Goal: Task Accomplishment & Management: Use online tool/utility

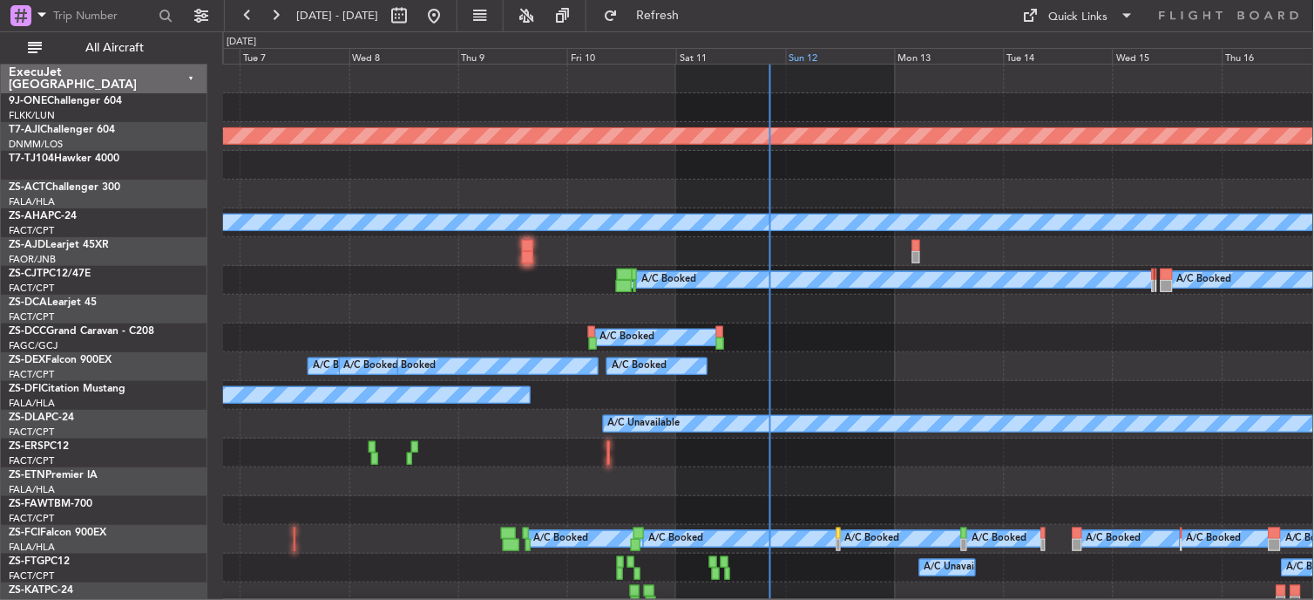
click at [807, 64] on div "0 0 [DATE] Mon 6 Tue 7 Wed 8 Thu 9 Fri 10 Sat 11 Sun 12 Mon 13 Tue 14 Wed 15 Th…" at bounding box center [769, 48] width 1092 height 32
click at [807, 59] on div "Sun 12" at bounding box center [840, 56] width 109 height 16
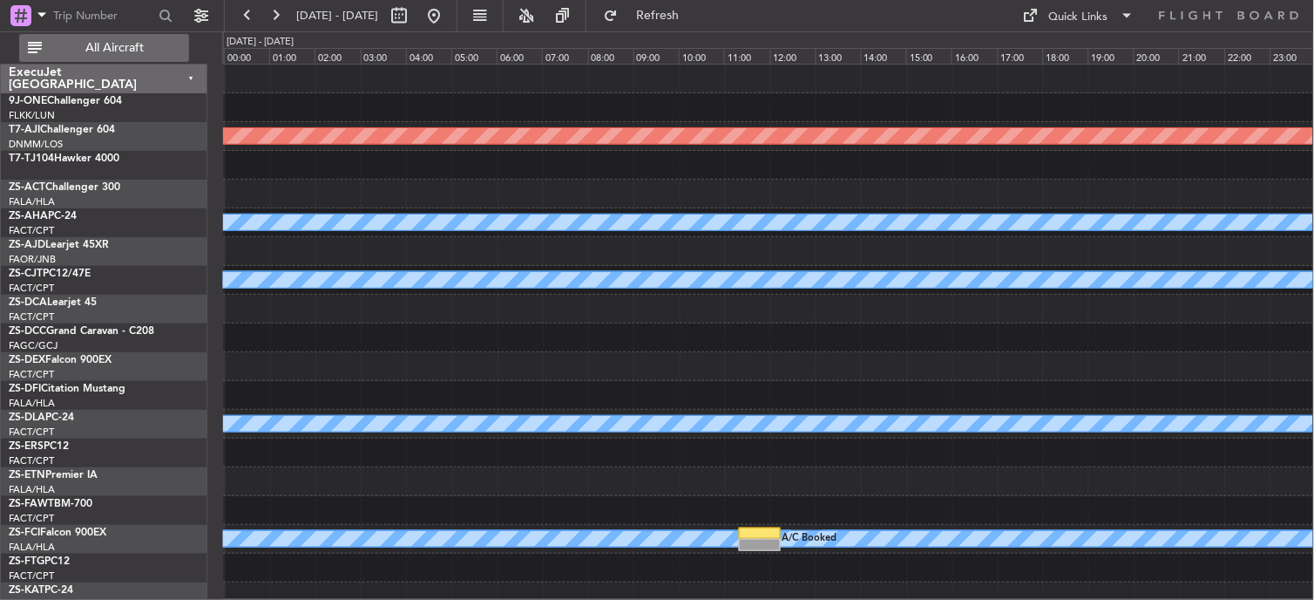
click at [97, 51] on span "All Aircraft" at bounding box center [114, 48] width 139 height 12
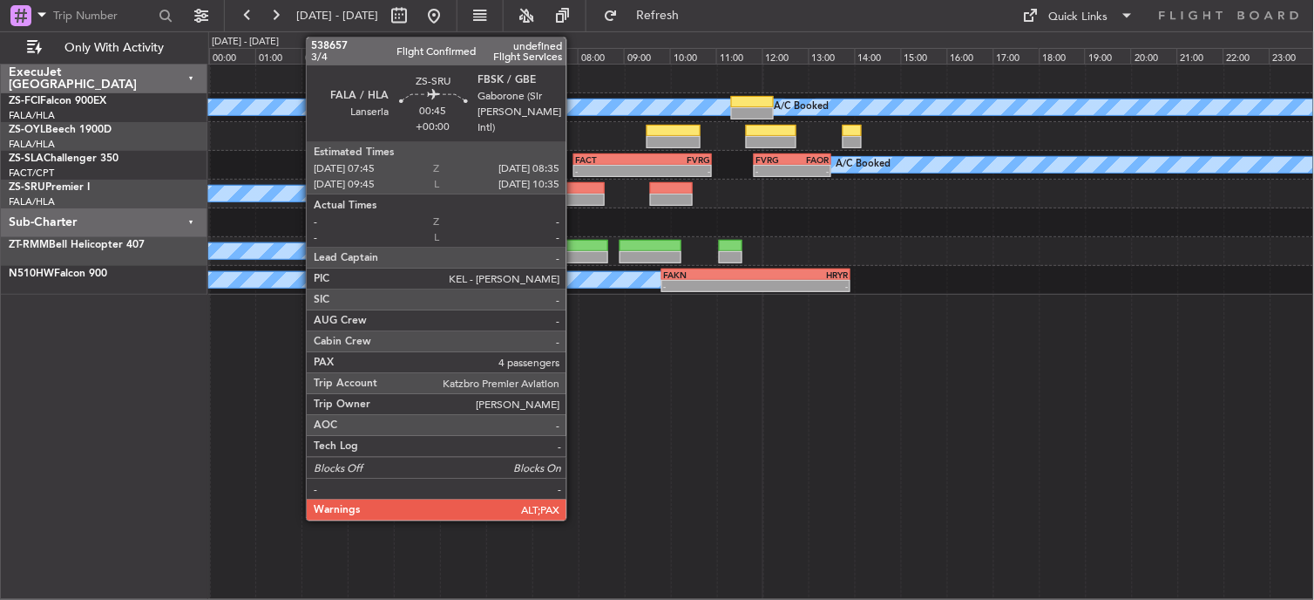
click at [575, 187] on div at bounding box center [585, 188] width 39 height 12
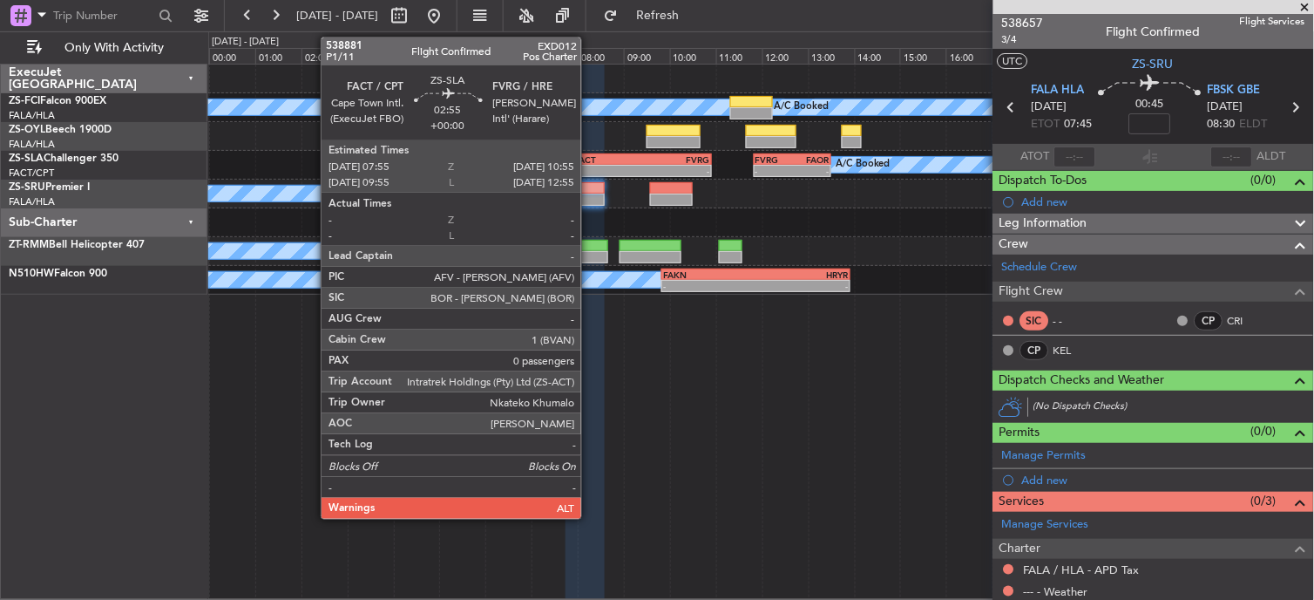
click at [591, 160] on div "FACT" at bounding box center [609, 159] width 68 height 10
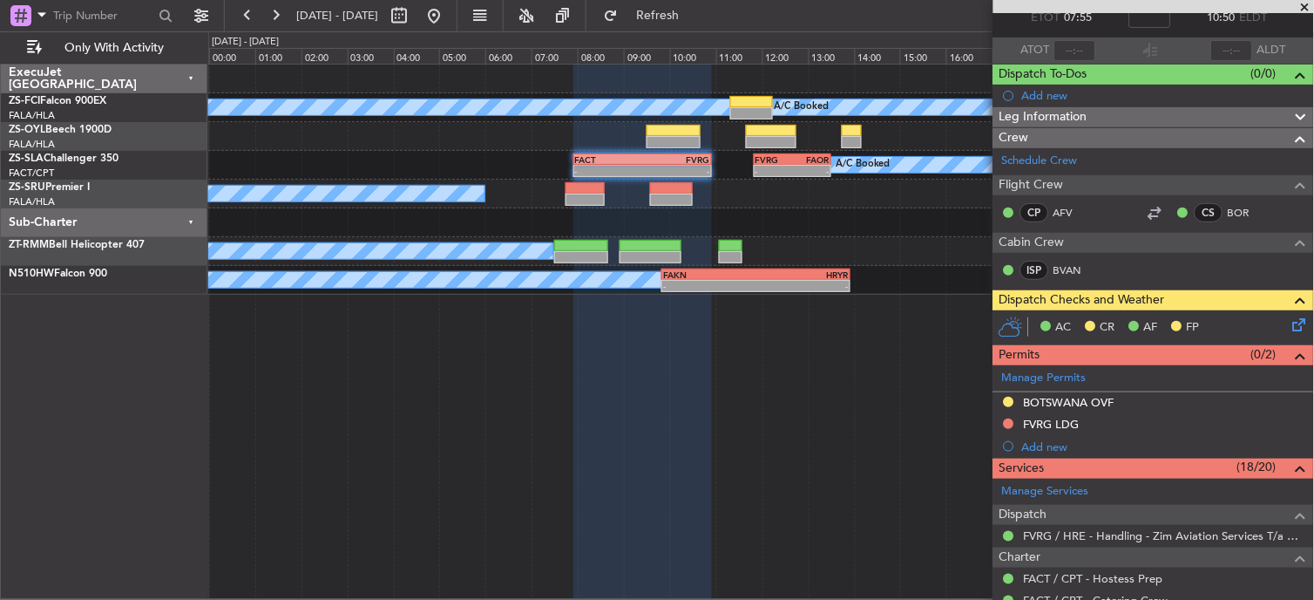
scroll to position [97, 0]
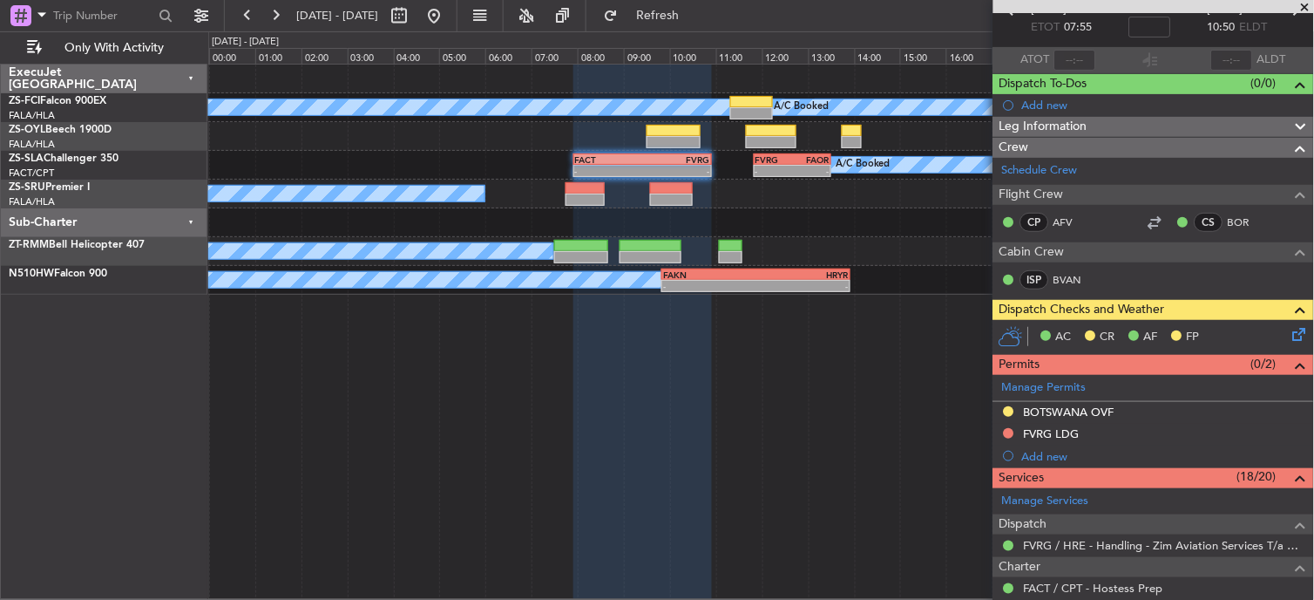
click at [1290, 329] on icon at bounding box center [1297, 331] width 14 height 14
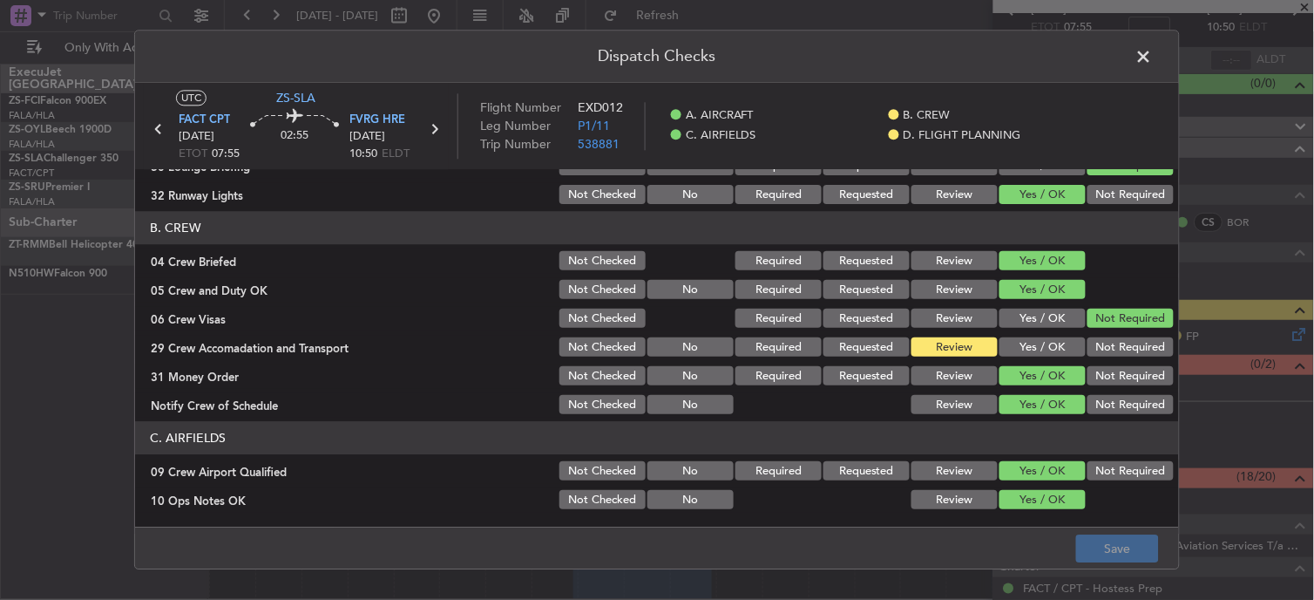
scroll to position [193, 0]
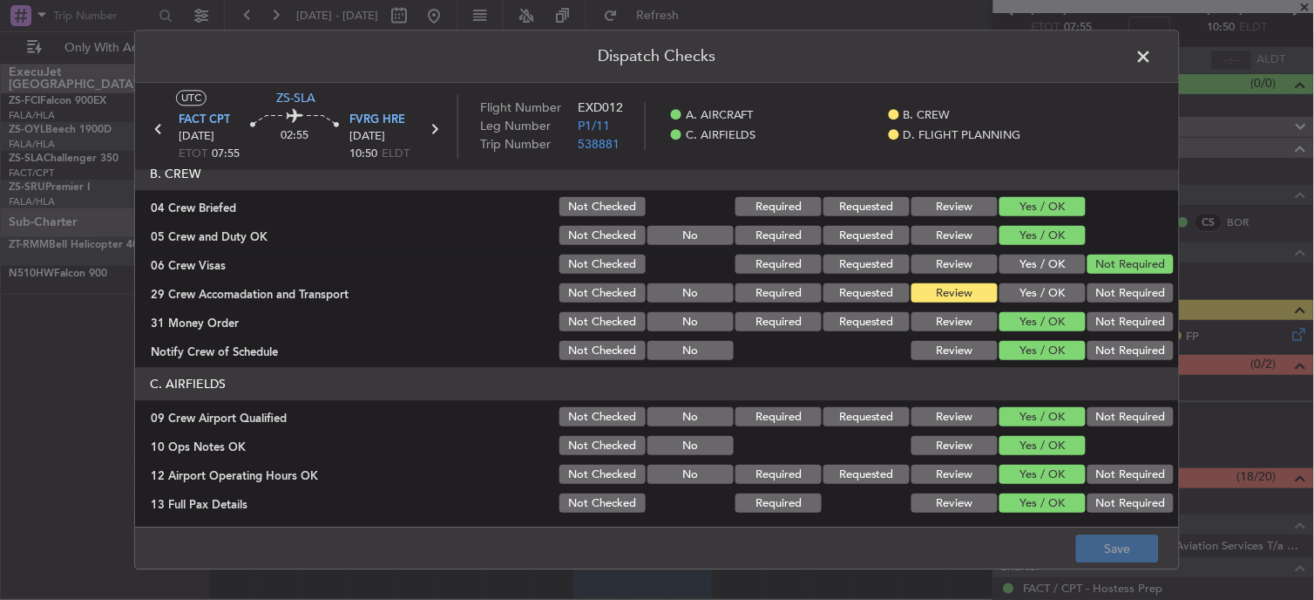
click at [1000, 289] on button "Yes / OK" at bounding box center [1043, 293] width 86 height 19
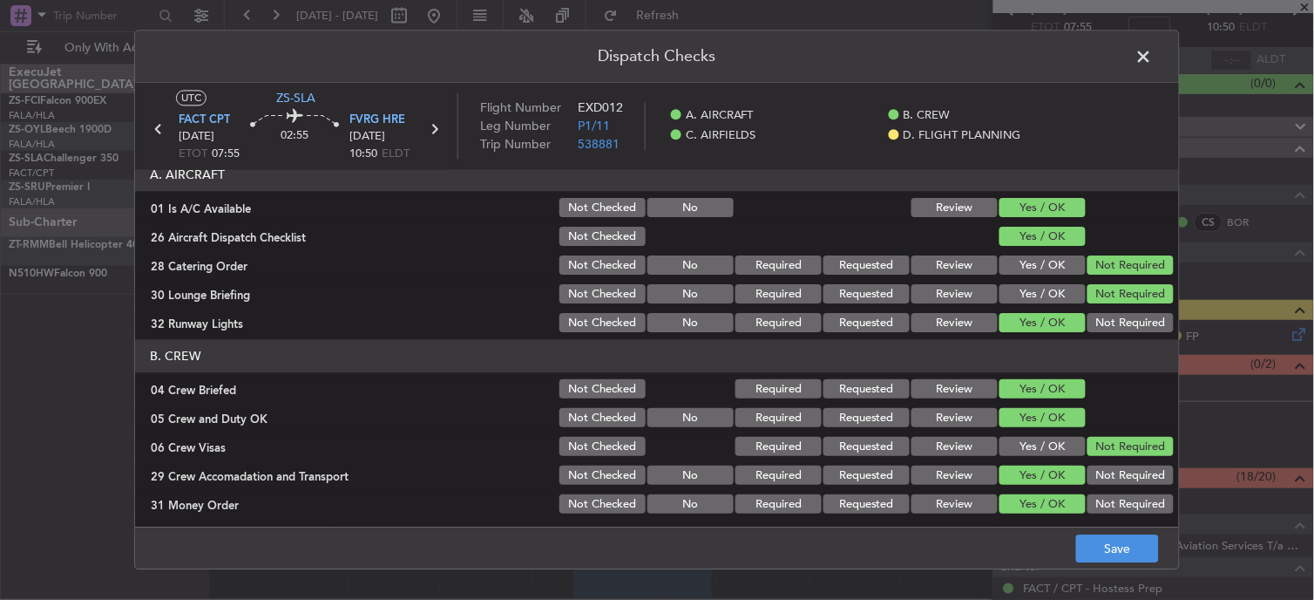
scroll to position [0, 0]
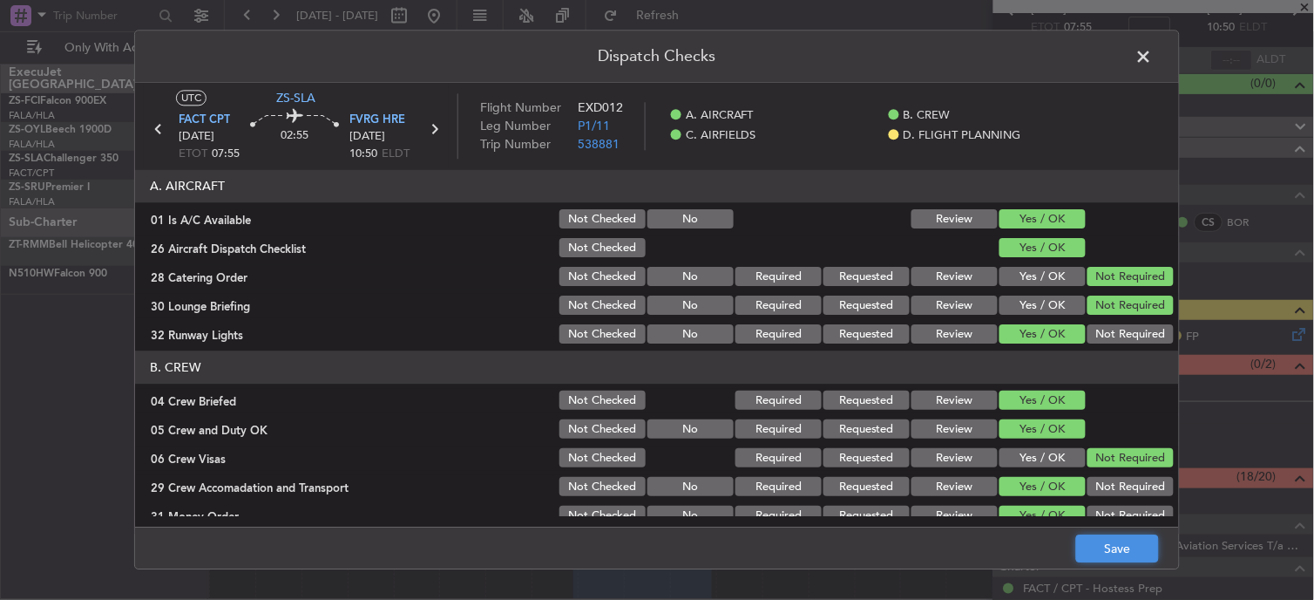
click at [1133, 553] on button "Save" at bounding box center [1117, 549] width 83 height 28
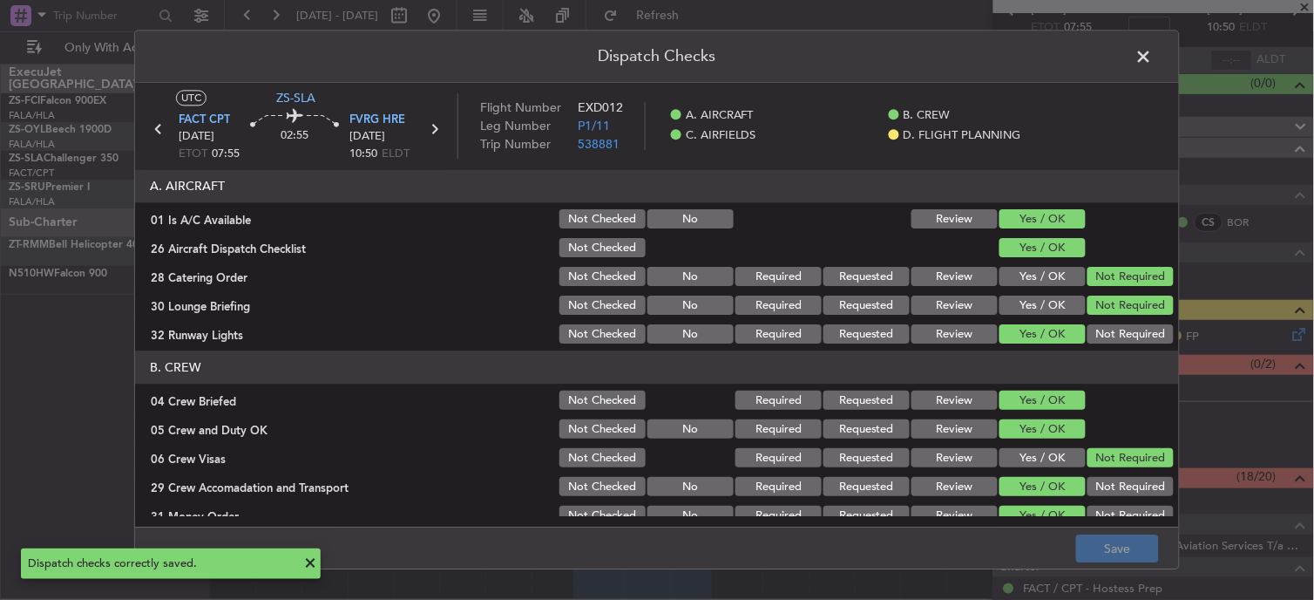
click at [1153, 64] on span at bounding box center [1153, 61] width 0 height 35
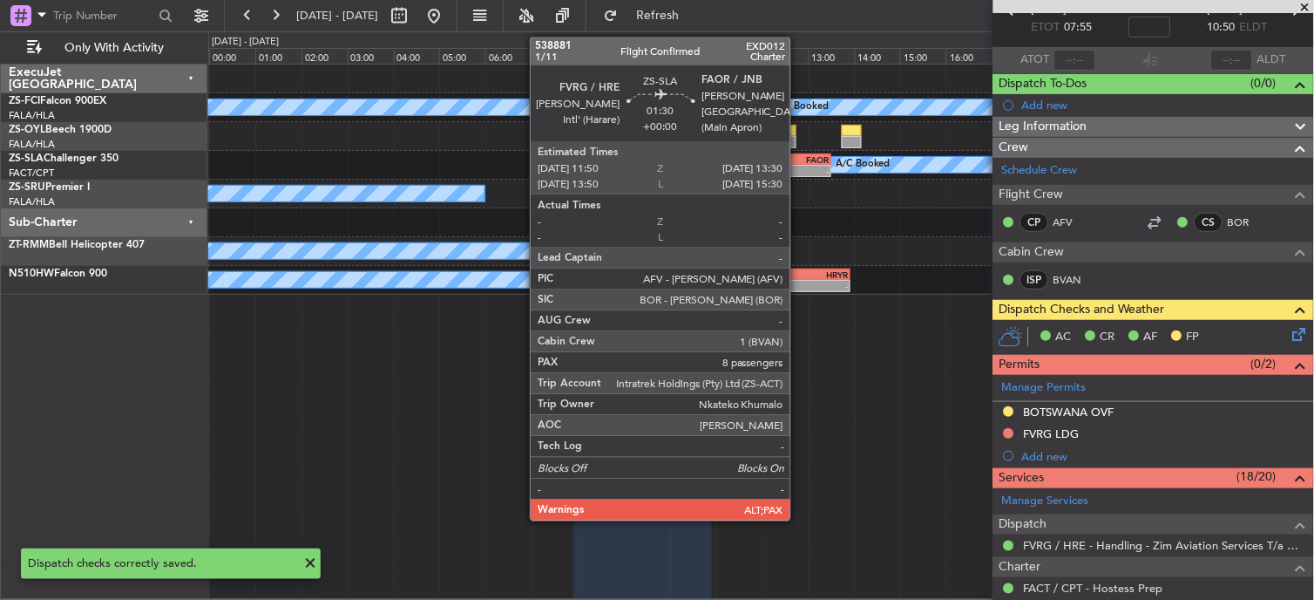
click at [799, 159] on div "FAOR" at bounding box center [810, 159] width 37 height 10
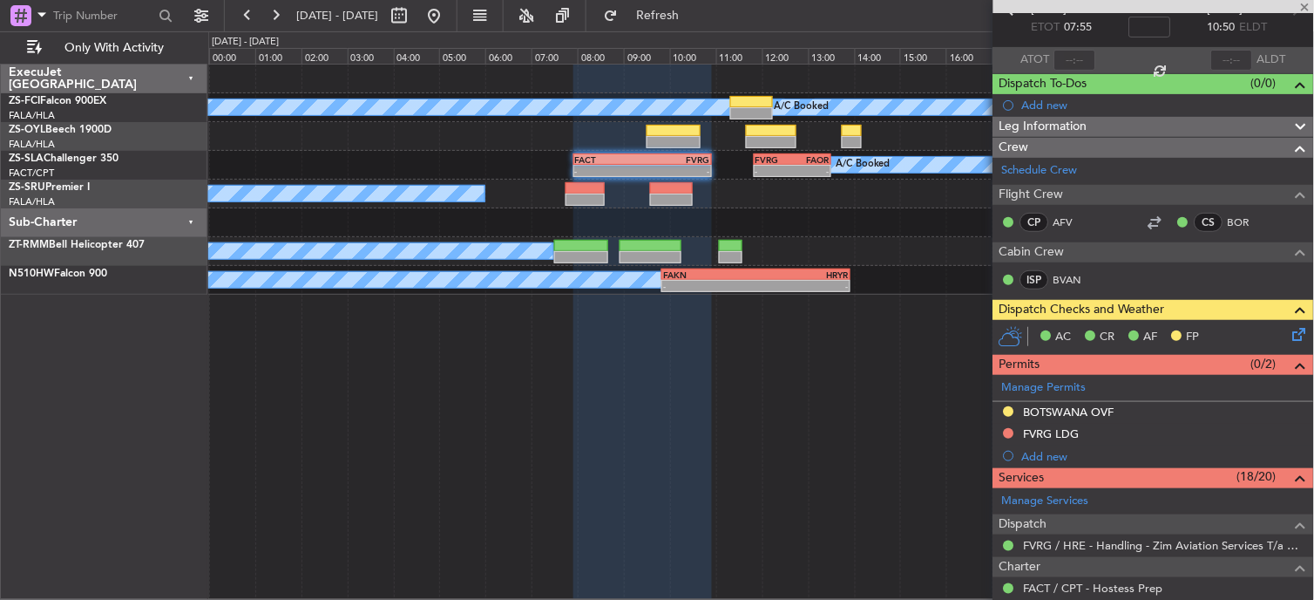
type input "8"
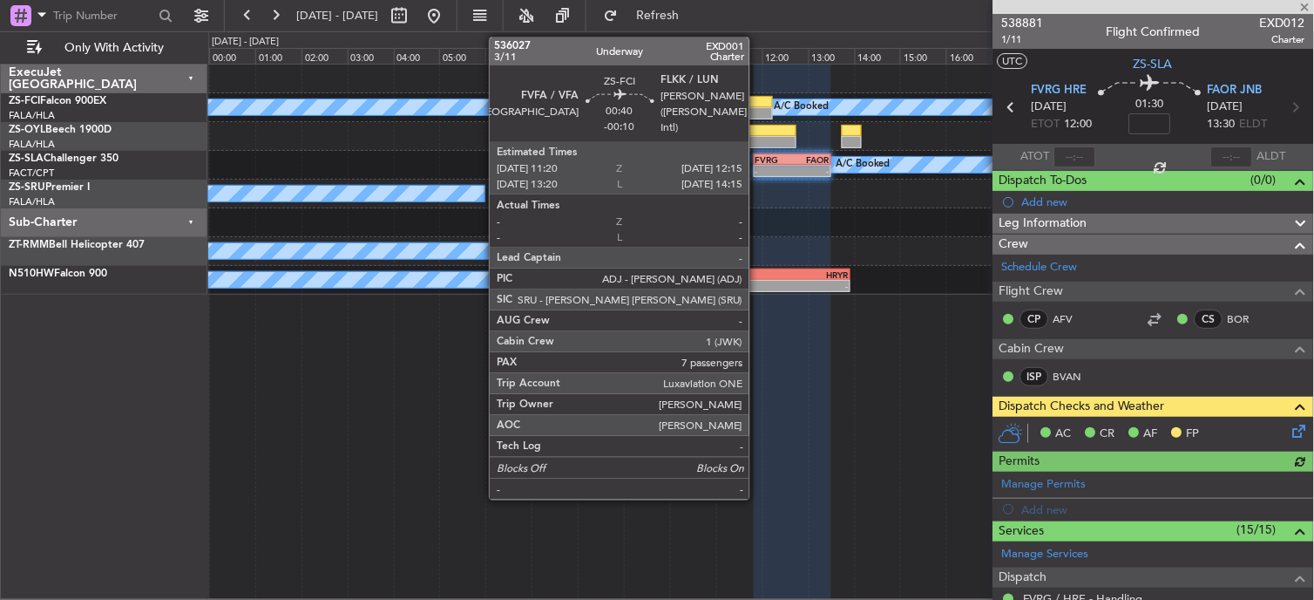
click at [758, 116] on div at bounding box center [751, 113] width 43 height 12
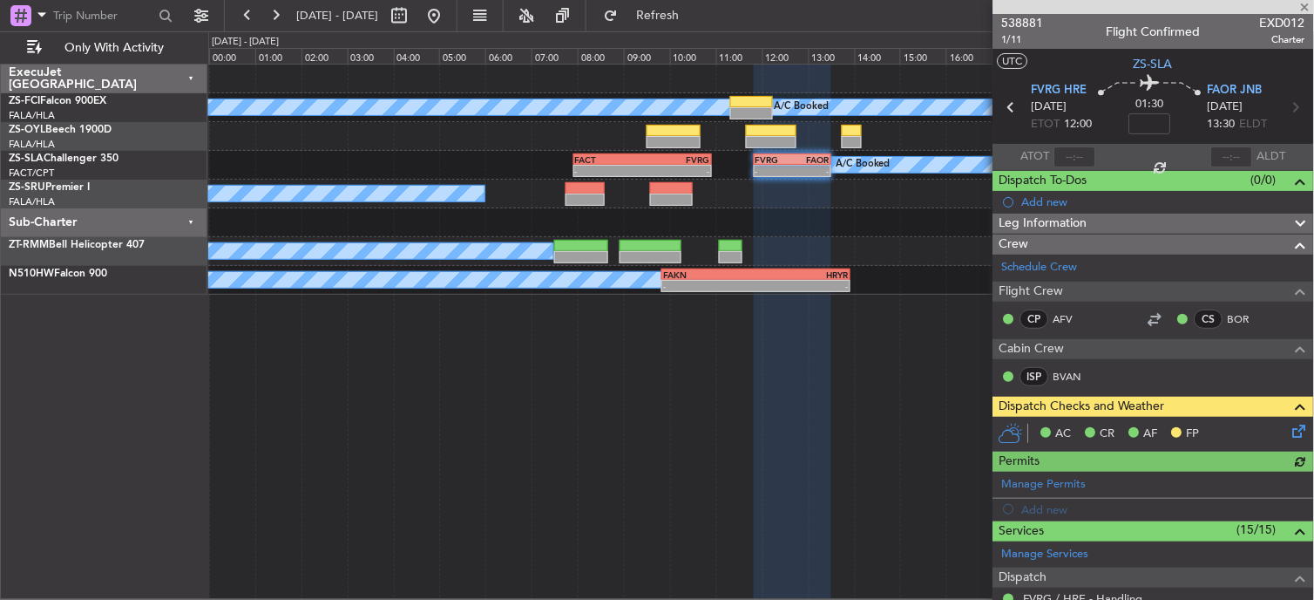
type input "-00:10"
type input "7"
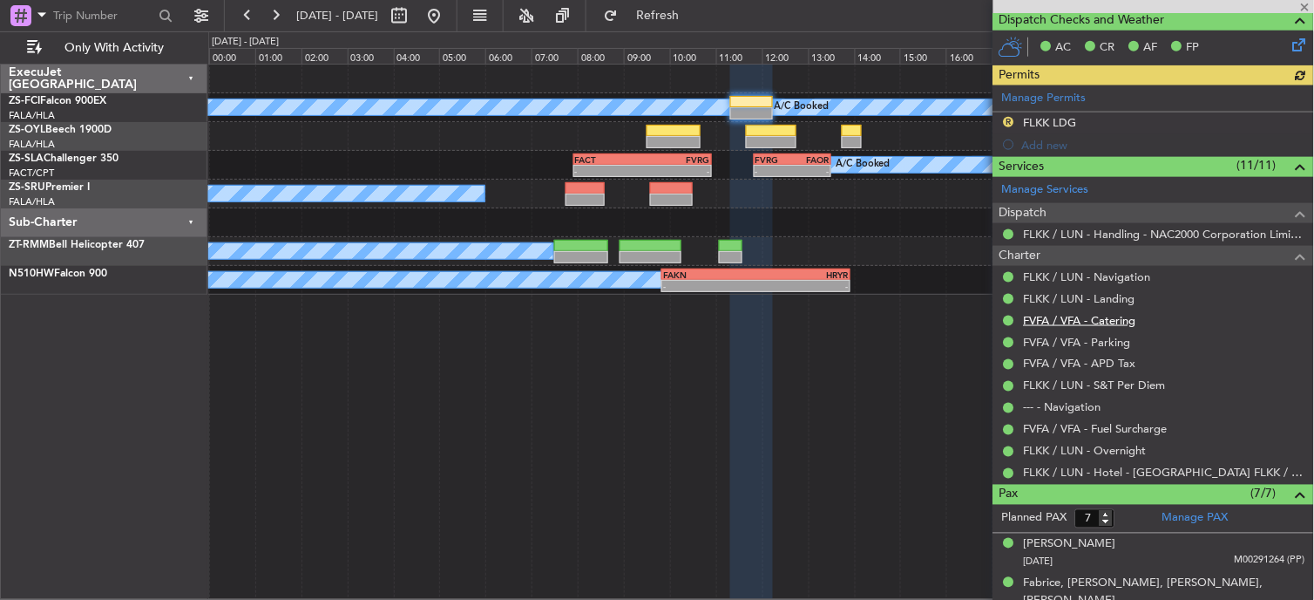
scroll to position [387, 0]
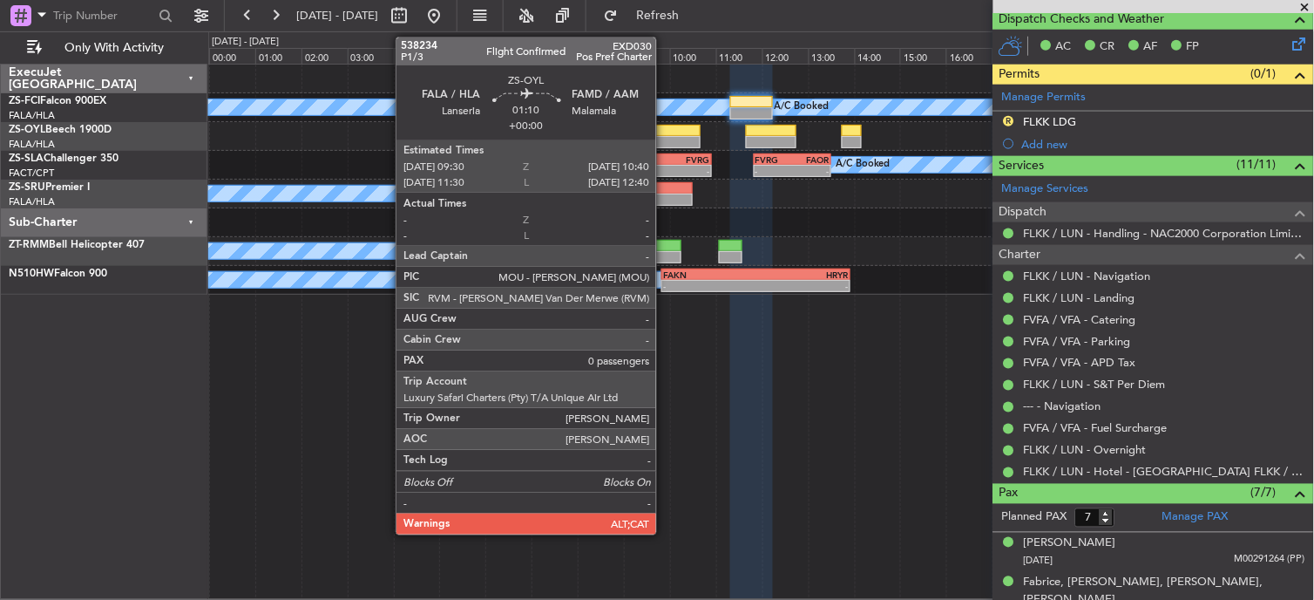
click at [665, 138] on div at bounding box center [674, 142] width 54 height 12
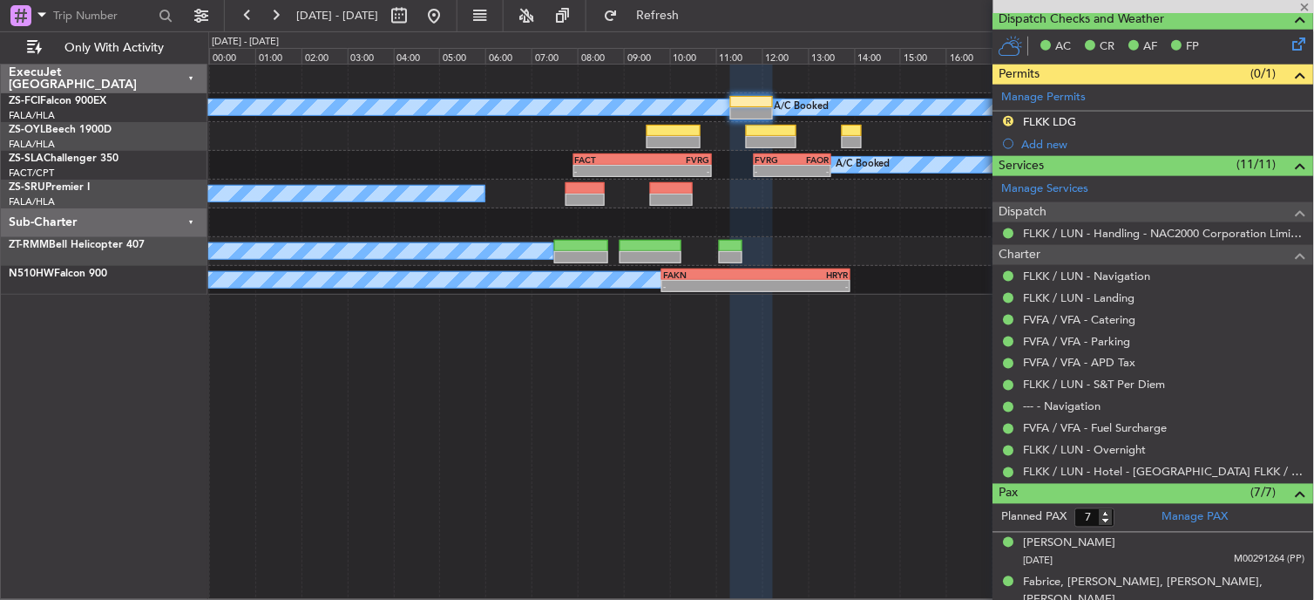
type input "0"
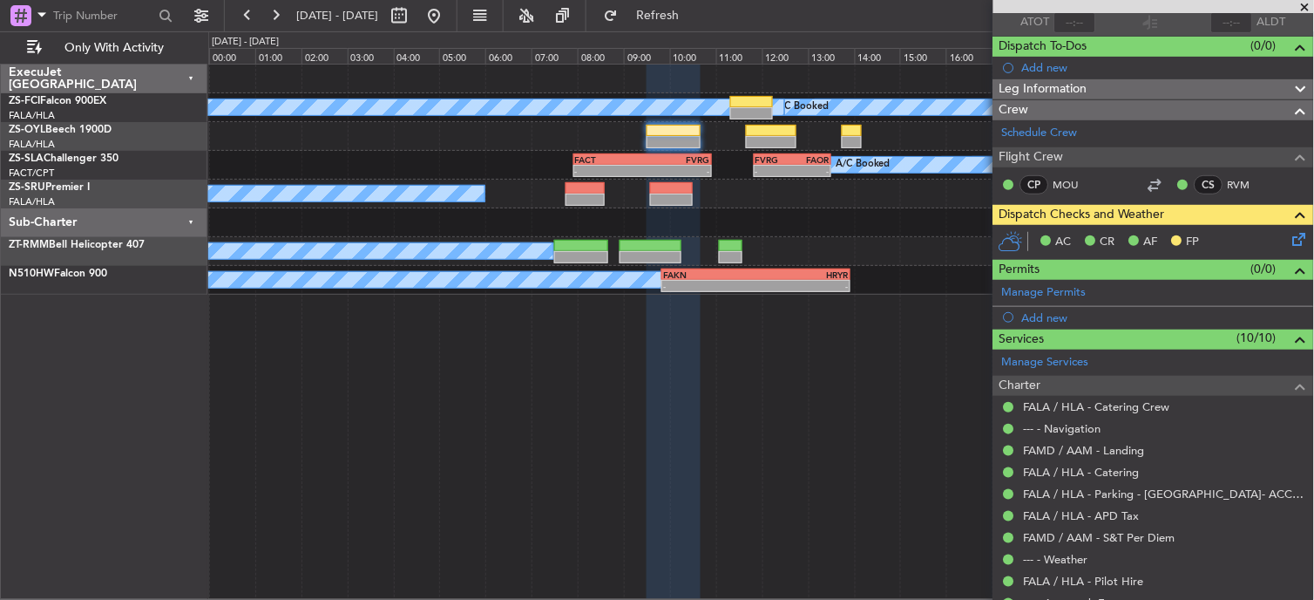
scroll to position [0, 0]
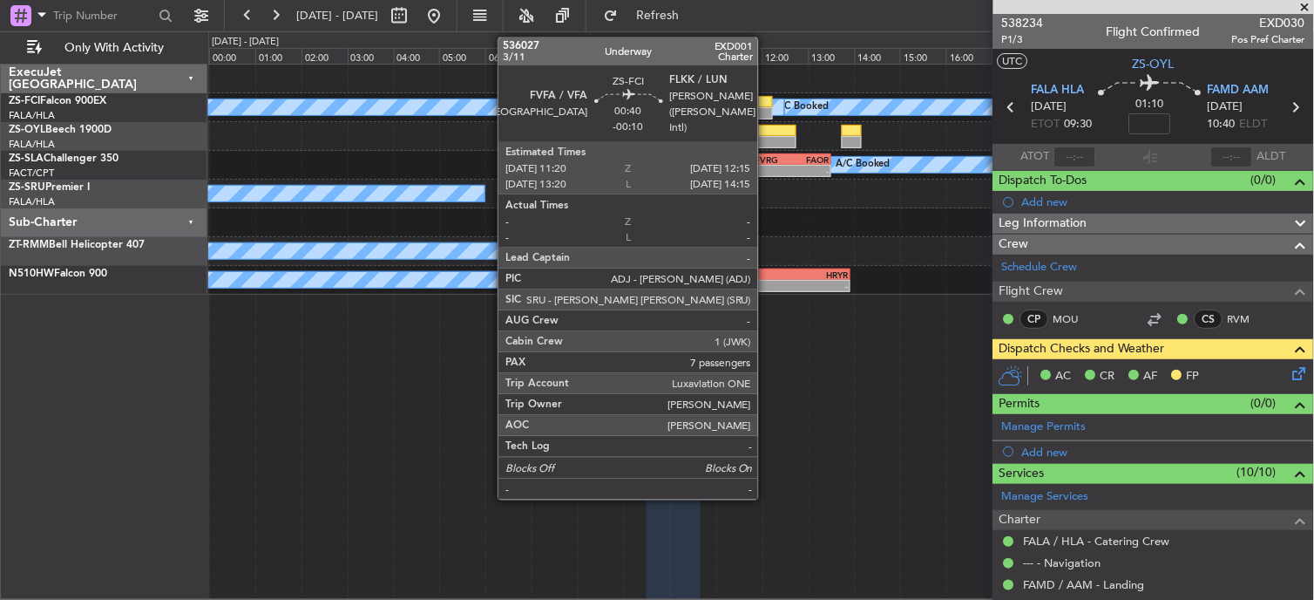
click at [767, 103] on div at bounding box center [751, 102] width 43 height 12
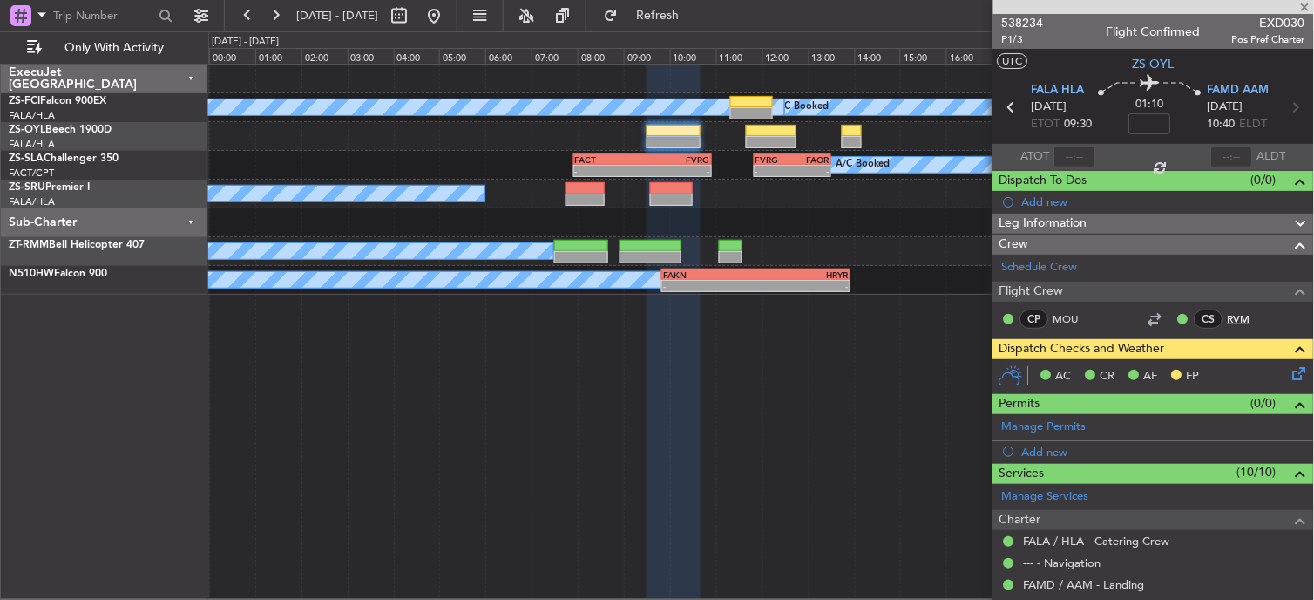
type input "-00:10"
type input "7"
